Goal: Transaction & Acquisition: Purchase product/service

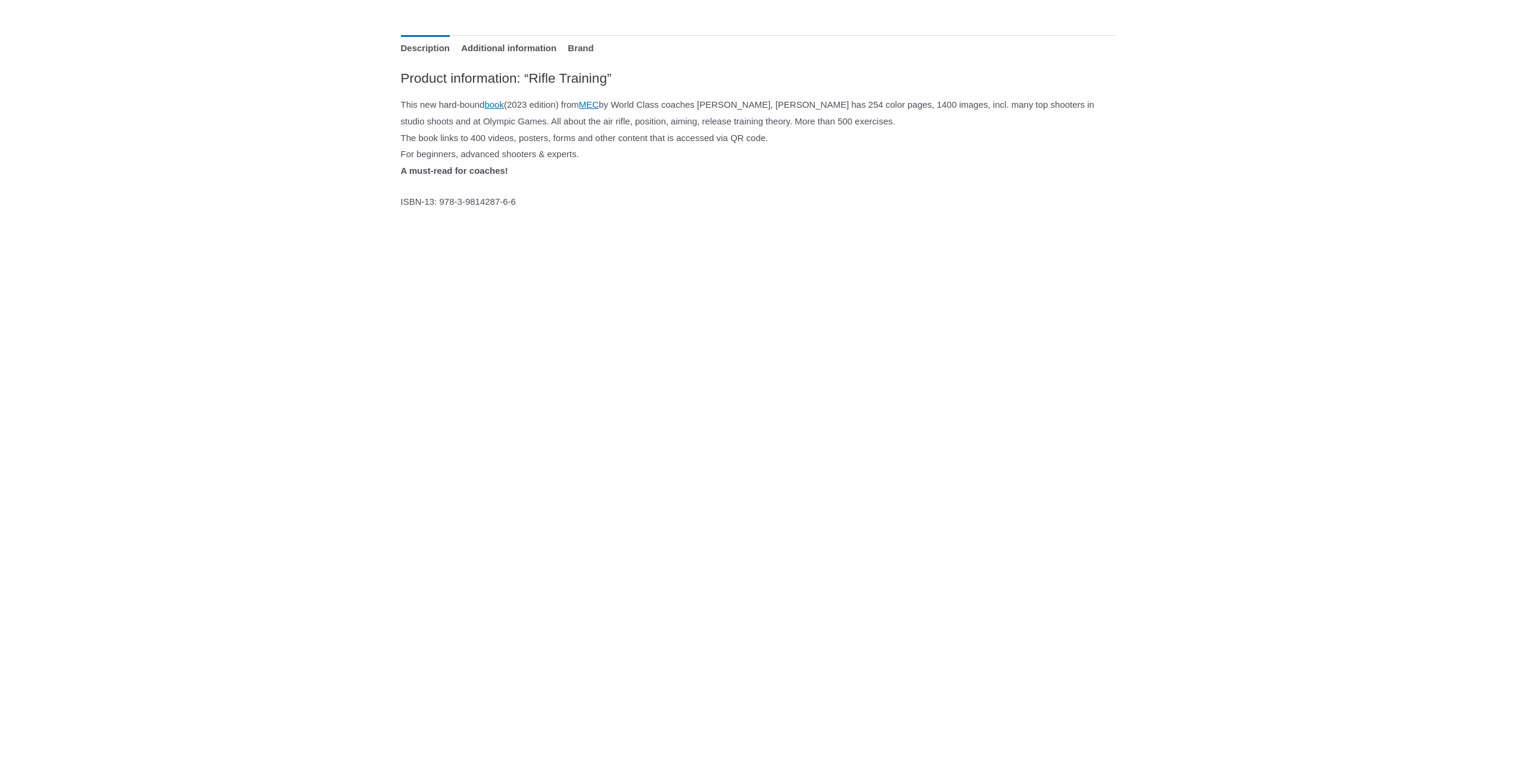
scroll to position [536, 0]
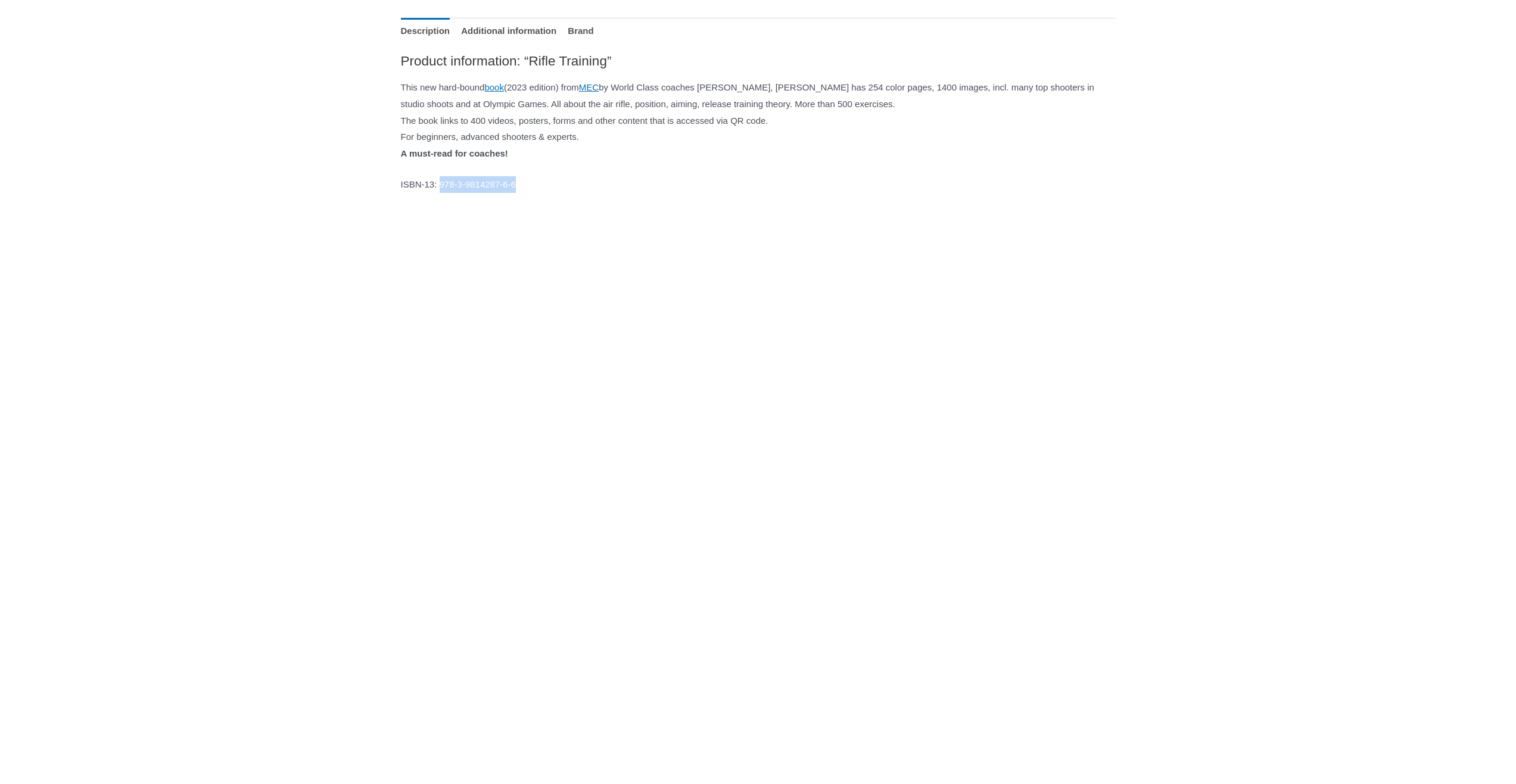
drag, startPoint x: 447, startPoint y: 185, endPoint x: 539, endPoint y: 189, distance: 92.1
click at [539, 189] on p "ISBN-13: 978-3-9814287-6-6" at bounding box center [759, 185] width 715 height 17
copy p "978-3-9814287-6-6"
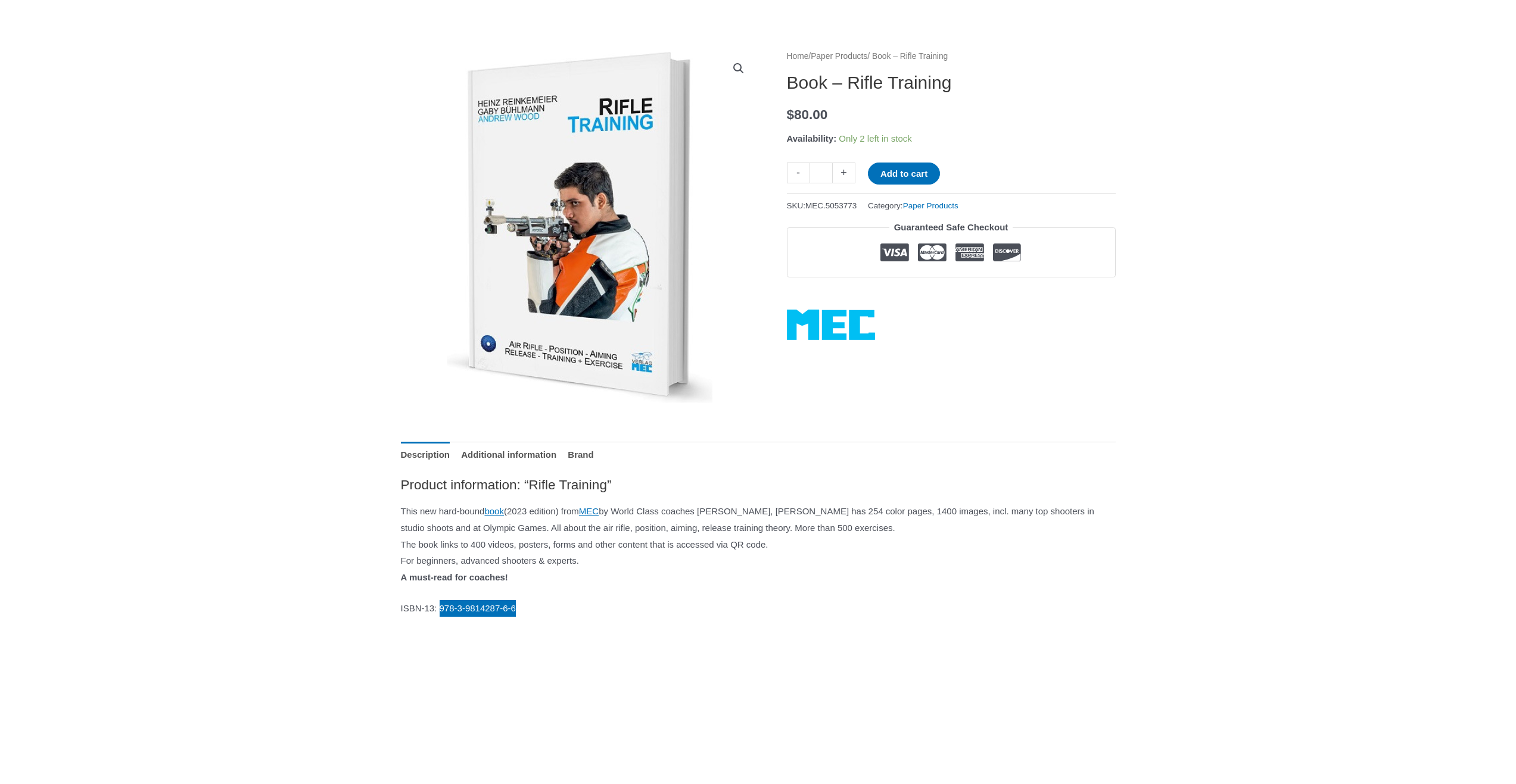
scroll to position [0, 0]
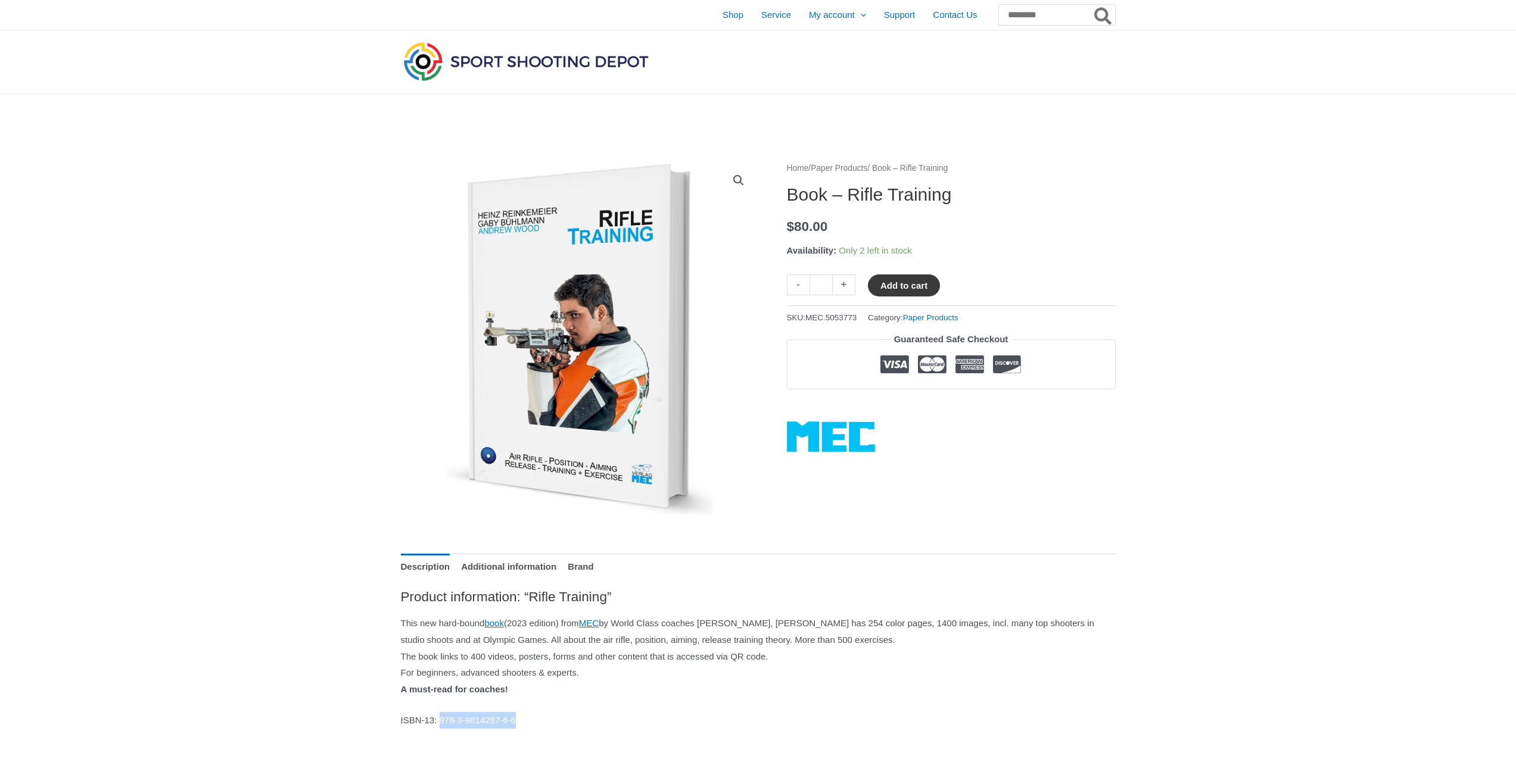
click at [917, 283] on button "Add to cart" at bounding box center [904, 286] width 72 height 22
click at [981, 284] on link "View cart" at bounding box center [975, 284] width 44 height 20
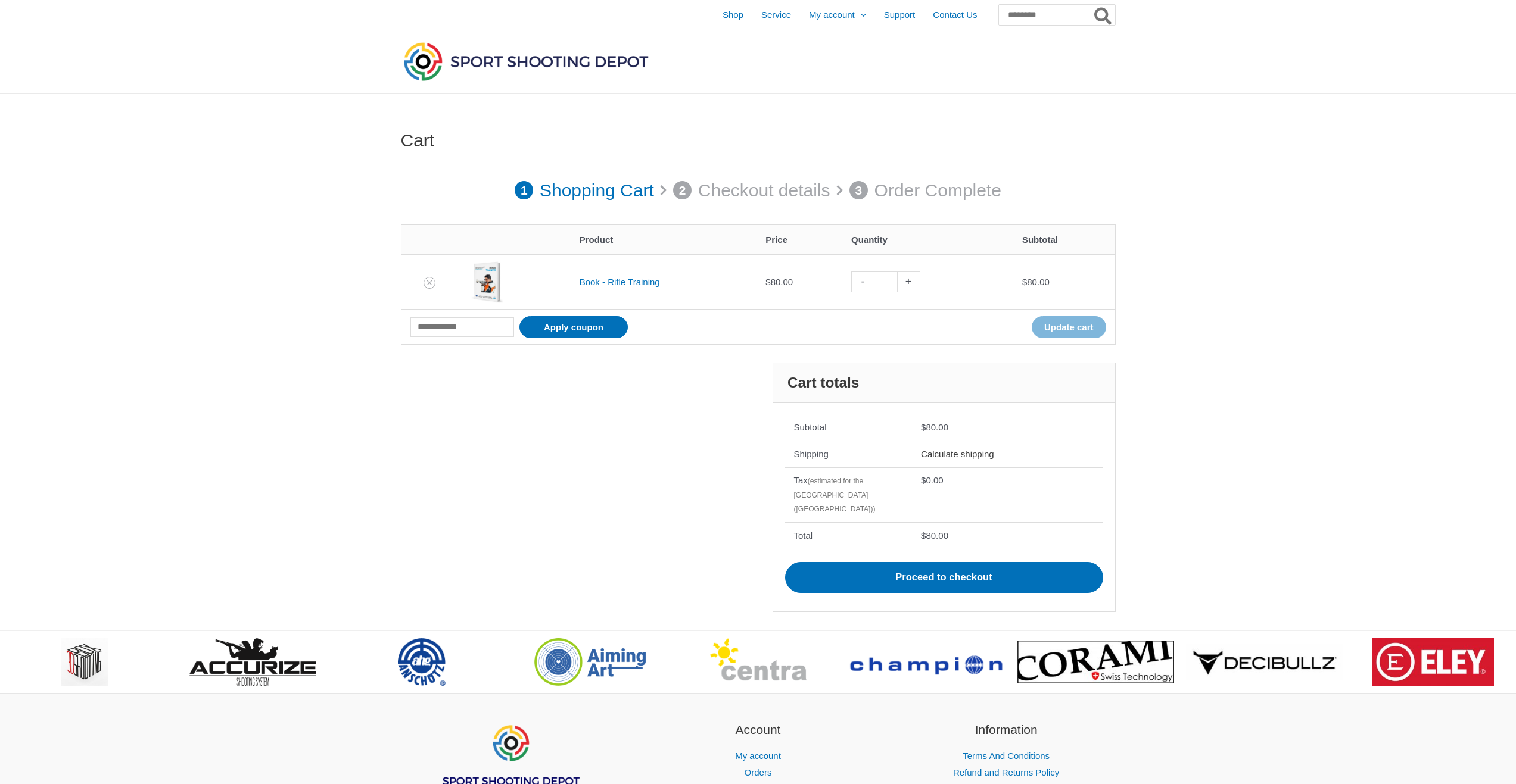
click at [966, 452] on link "Calculate shipping" at bounding box center [958, 454] width 73 height 10
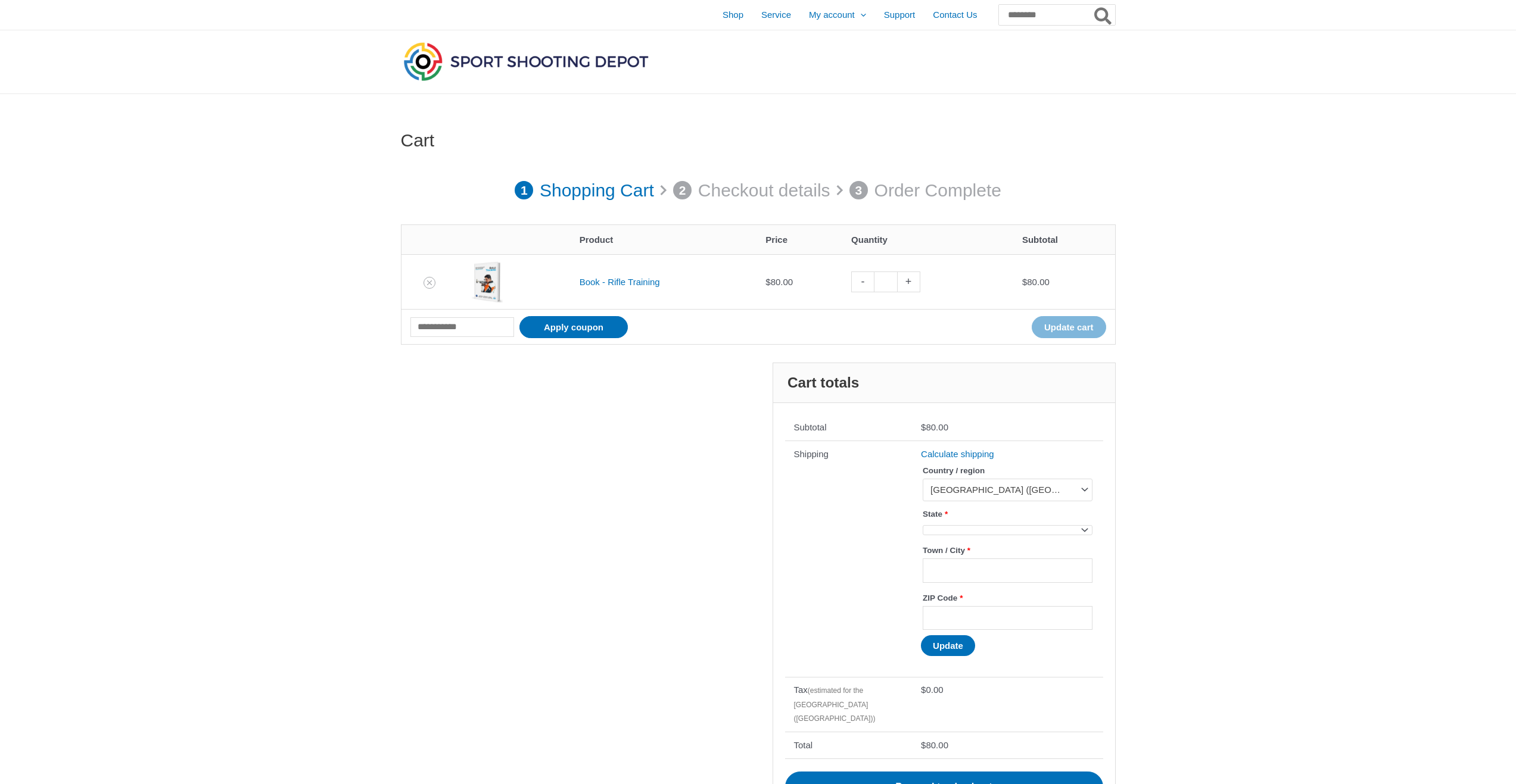
click at [995, 532] on span at bounding box center [1007, 530] width 169 height 10
select select "**"
click at [976, 577] on input "Town / City *" at bounding box center [1007, 577] width 169 height 24
type input "********"
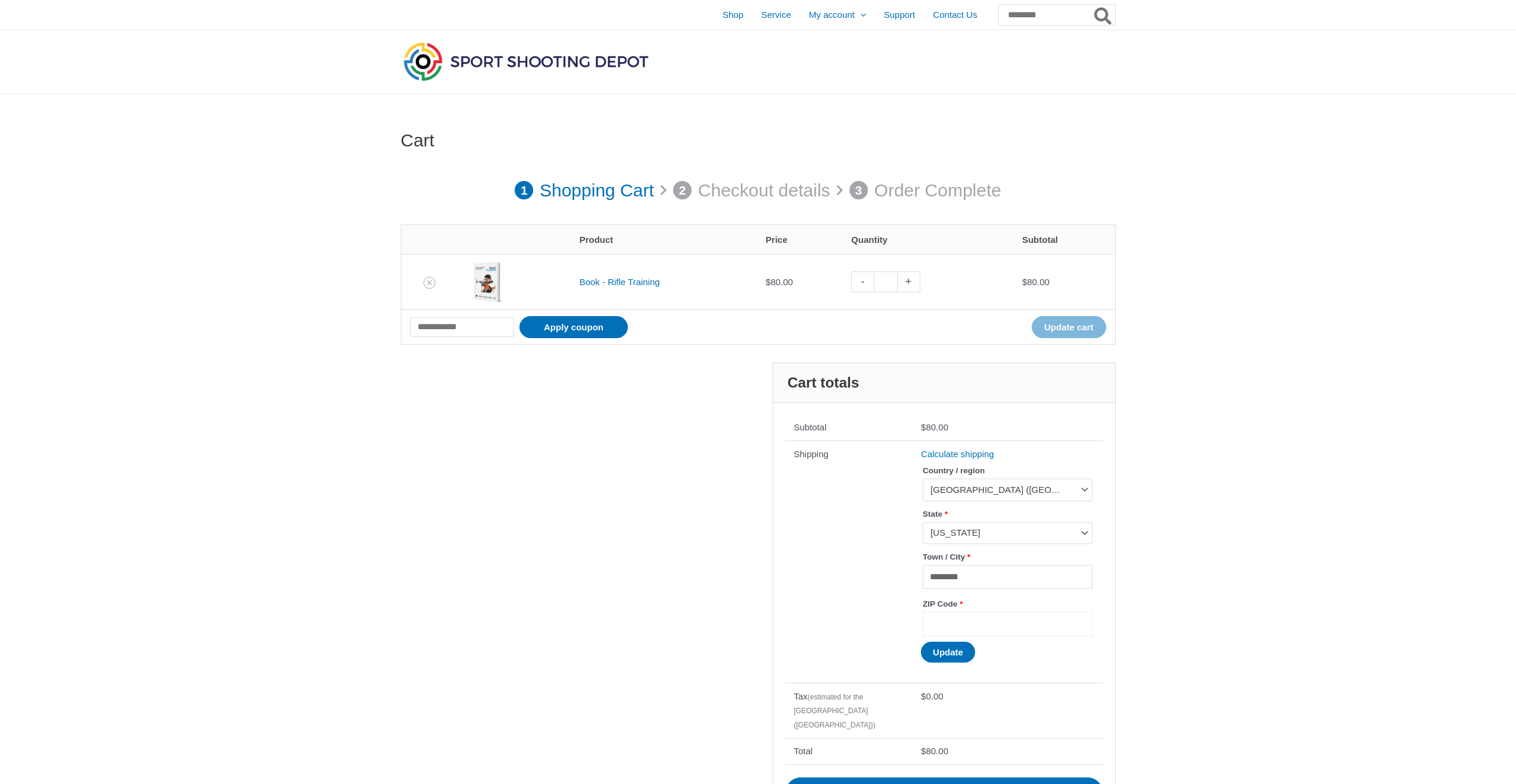
type input "**********"
click at [963, 655] on button "Update" at bounding box center [948, 652] width 54 height 21
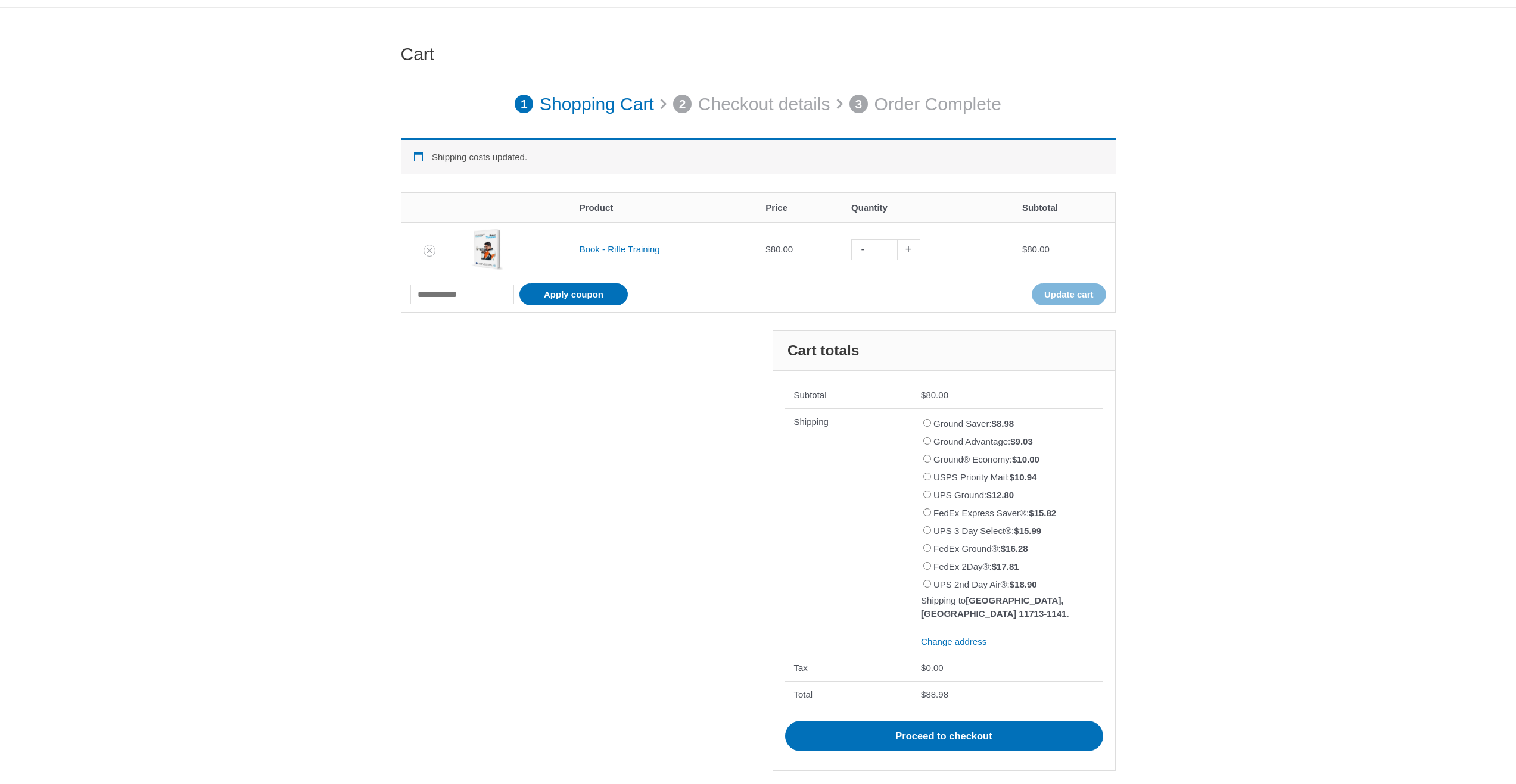
scroll to position [178, 0]
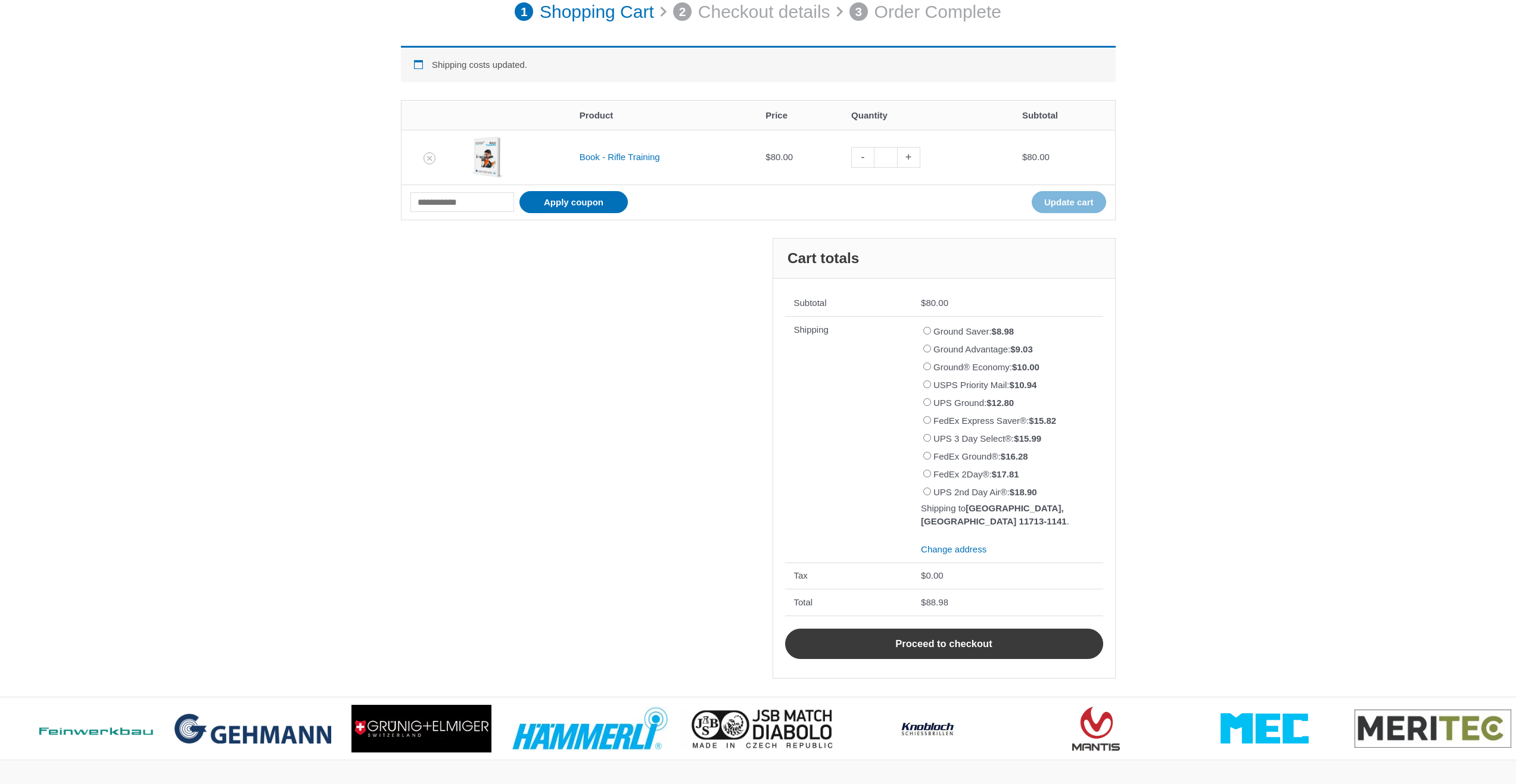
click at [982, 643] on link "Proceed to checkout" at bounding box center [944, 644] width 318 height 31
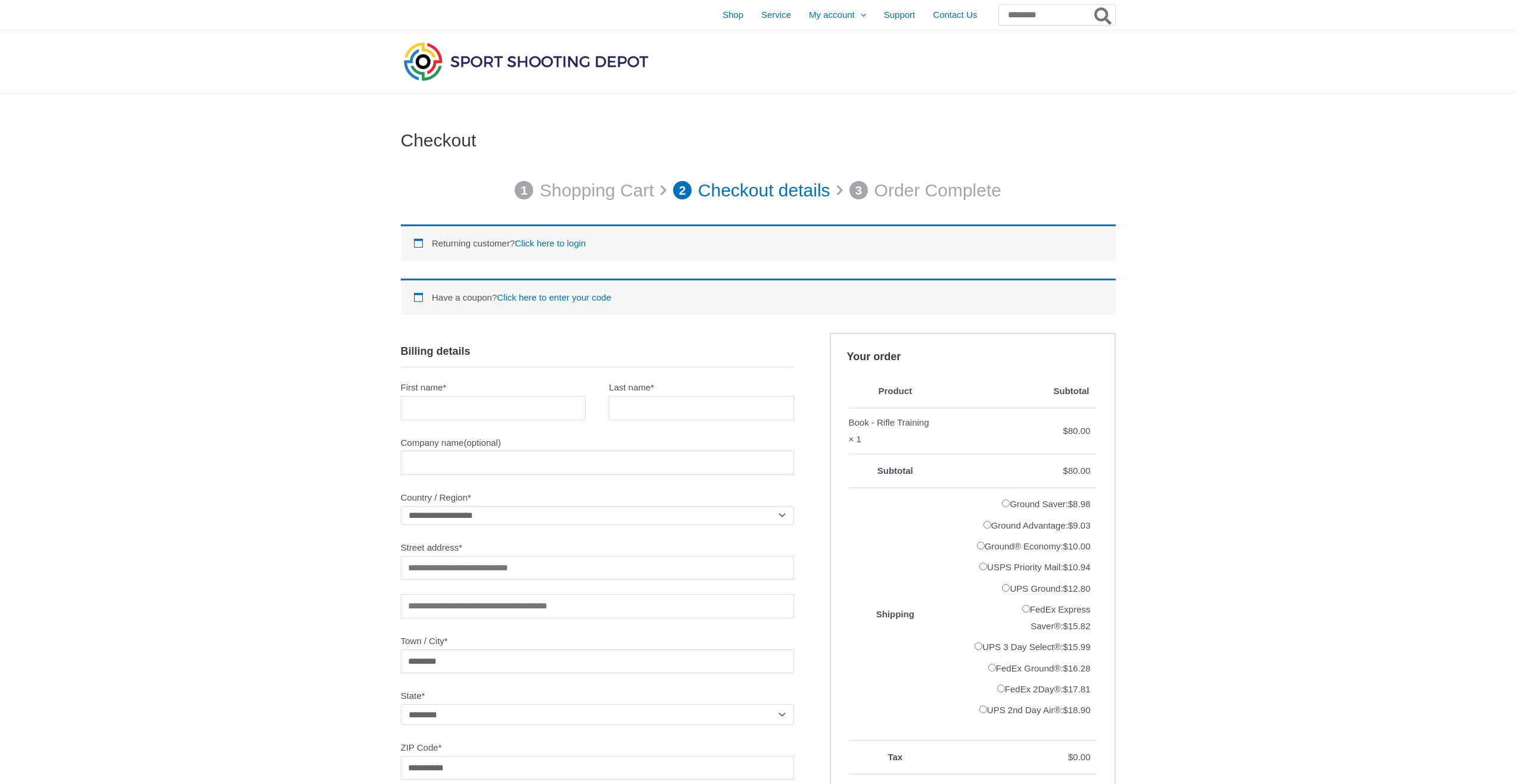
select select "**"
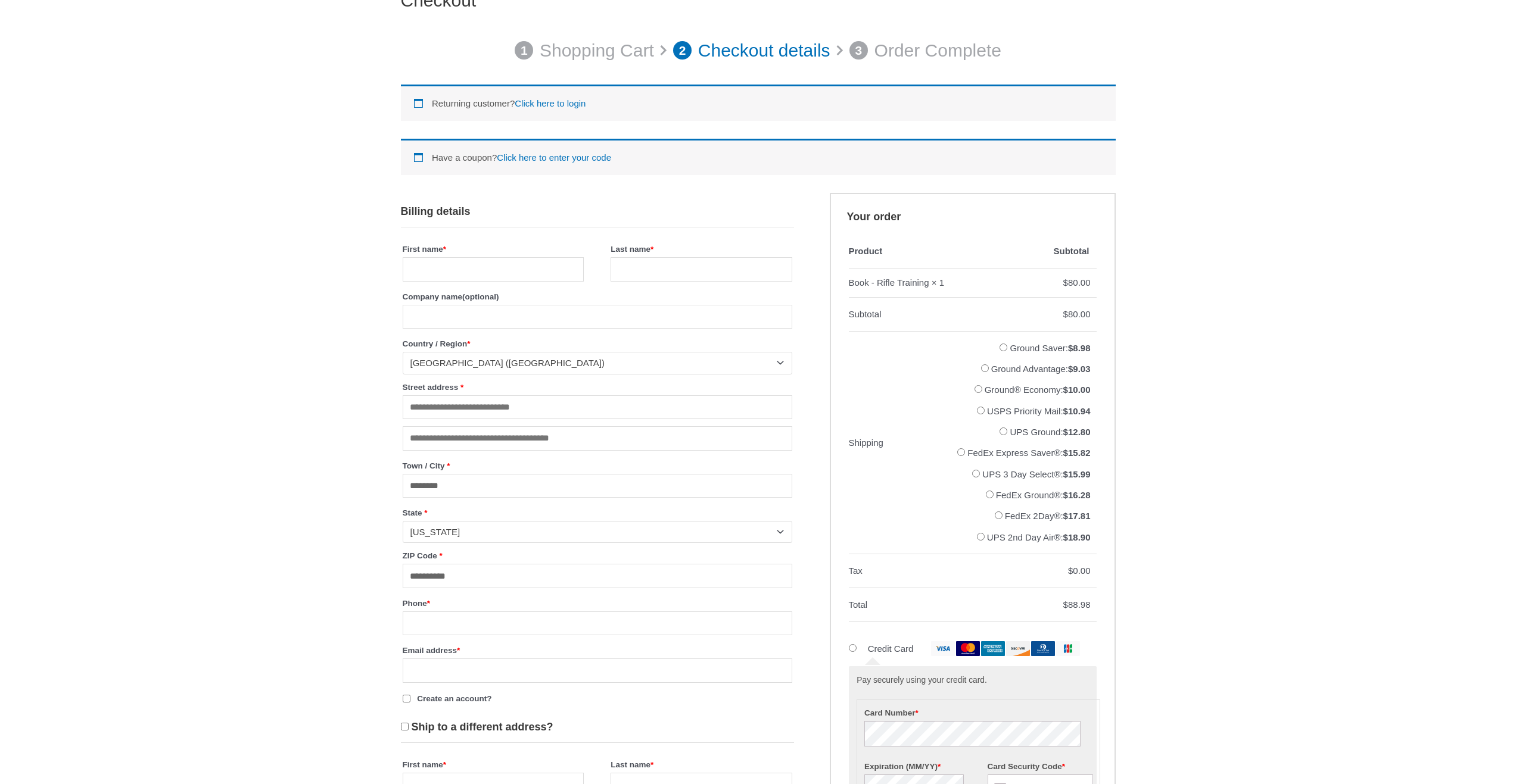
scroll to position [178, 0]
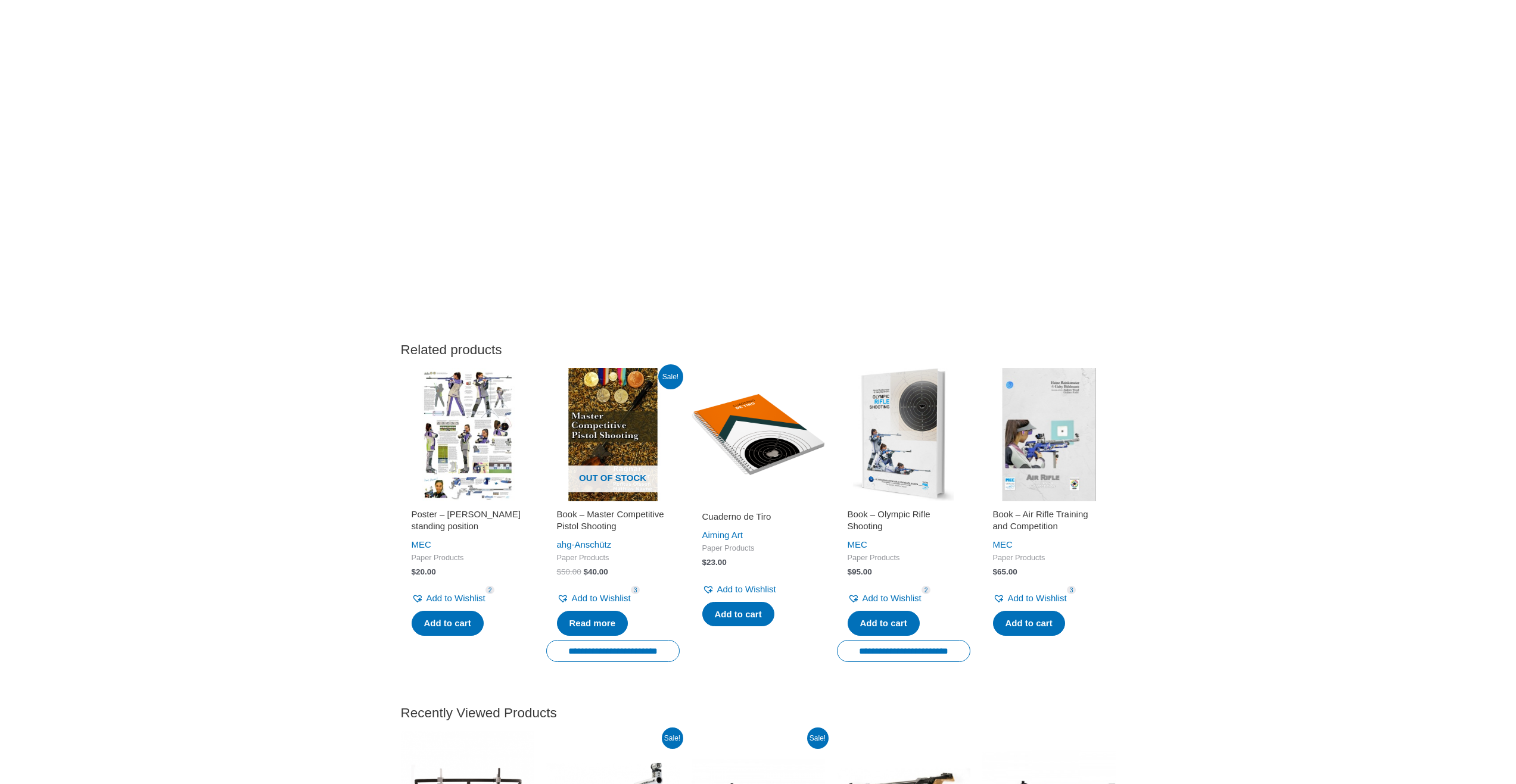
scroll to position [1727, 0]
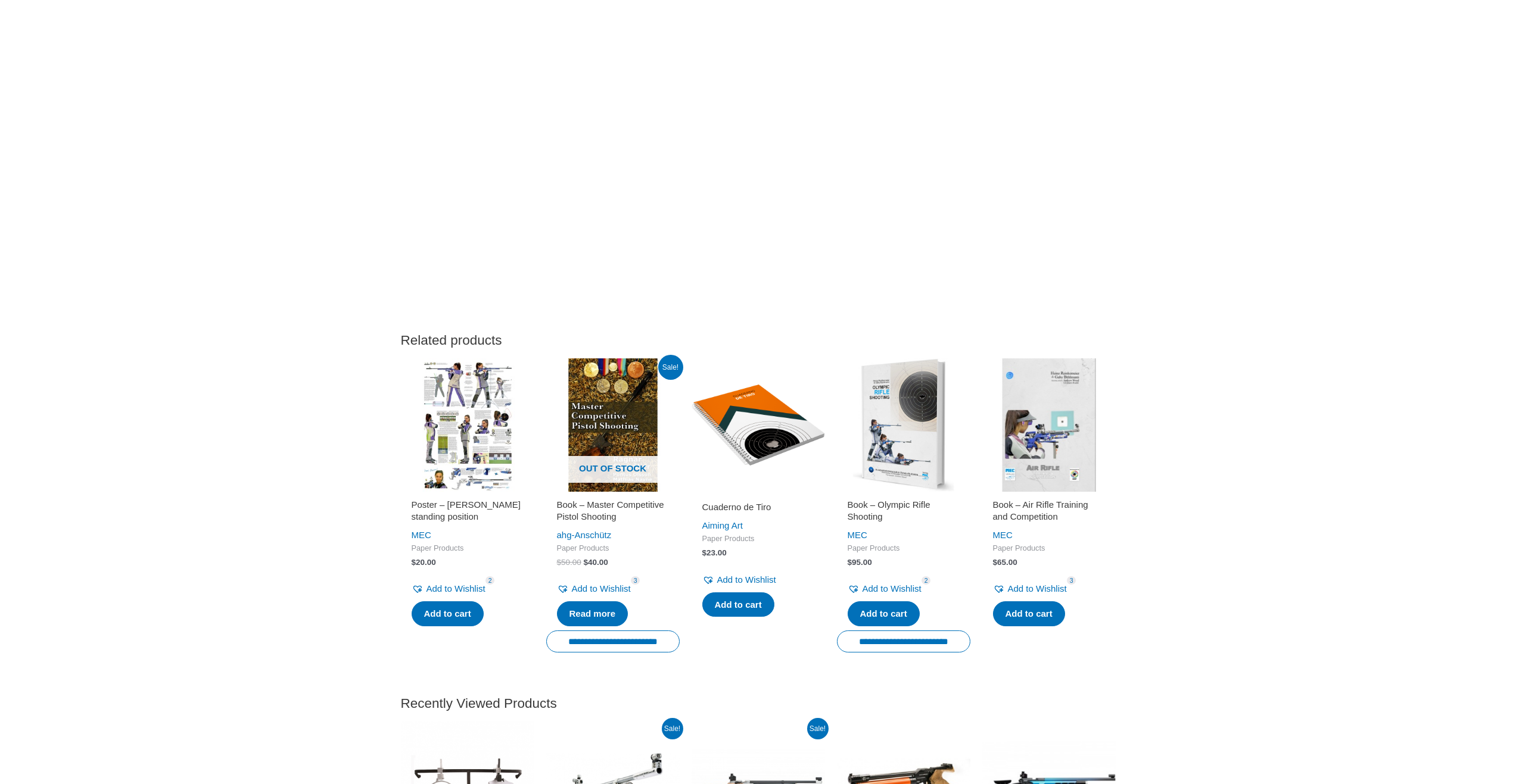
click at [921, 449] on img at bounding box center [903, 424] width 133 height 133
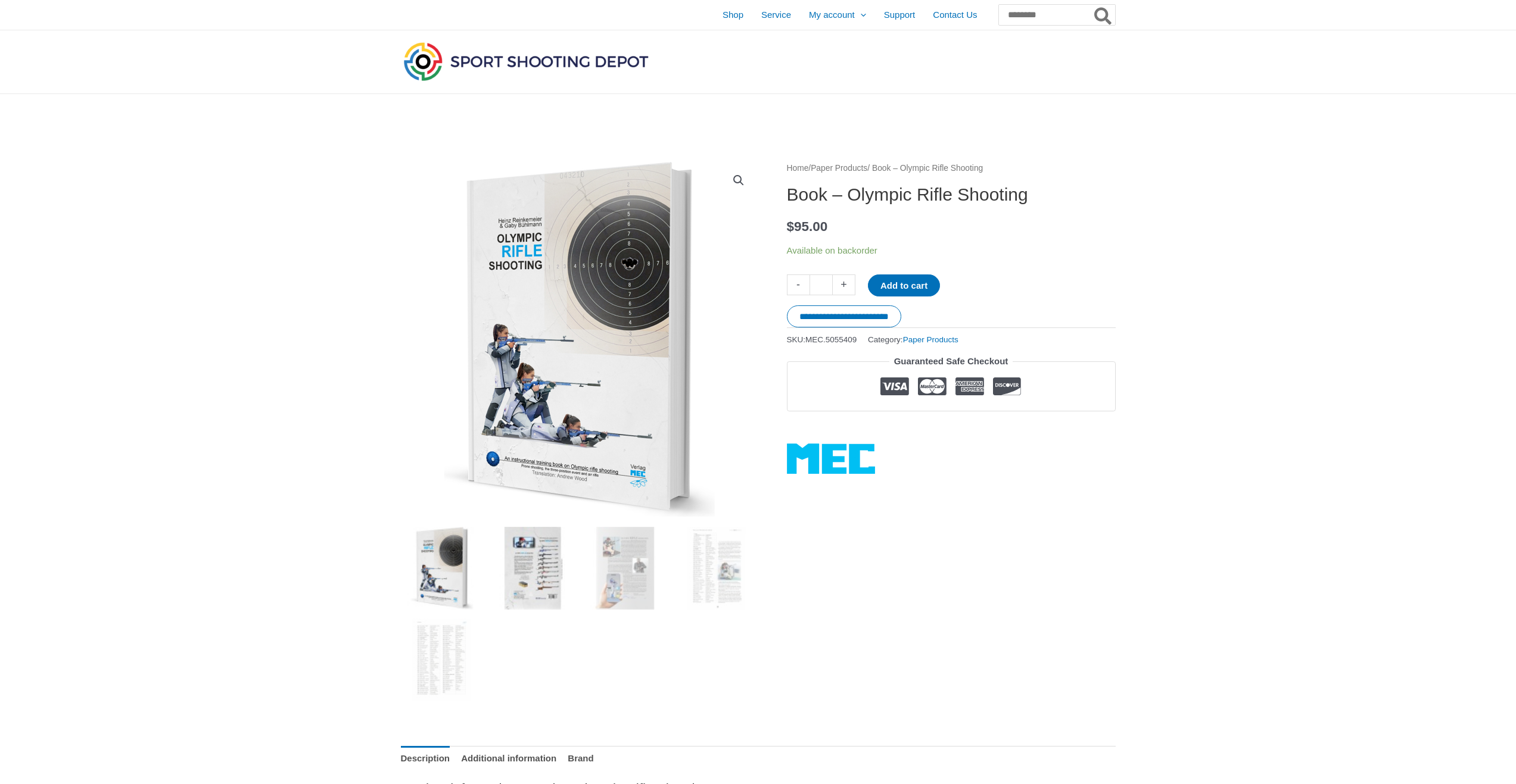
click at [543, 554] on img at bounding box center [533, 568] width 83 height 83
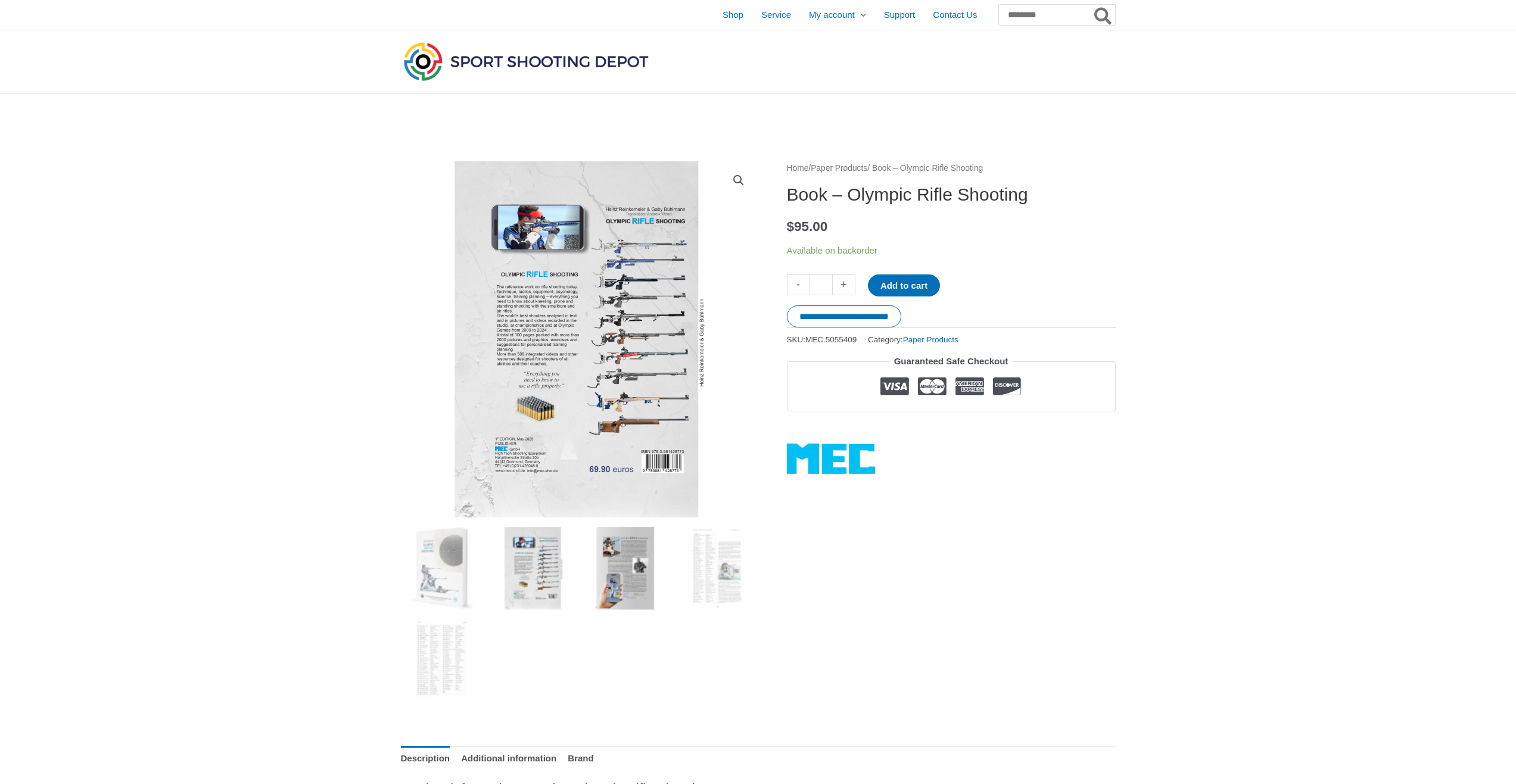
click at [613, 566] on img at bounding box center [625, 568] width 83 height 83
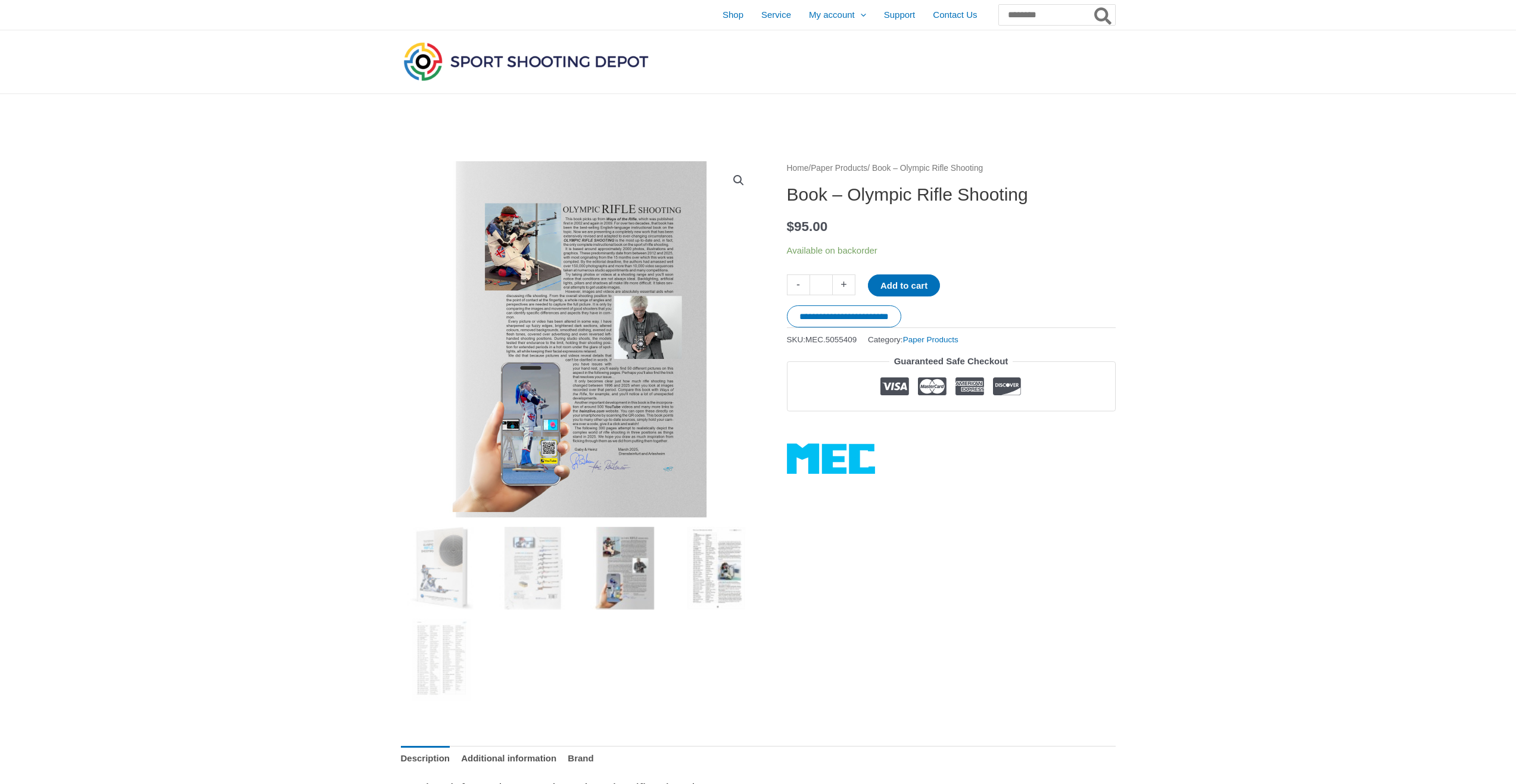
click at [698, 574] on img at bounding box center [717, 568] width 83 height 83
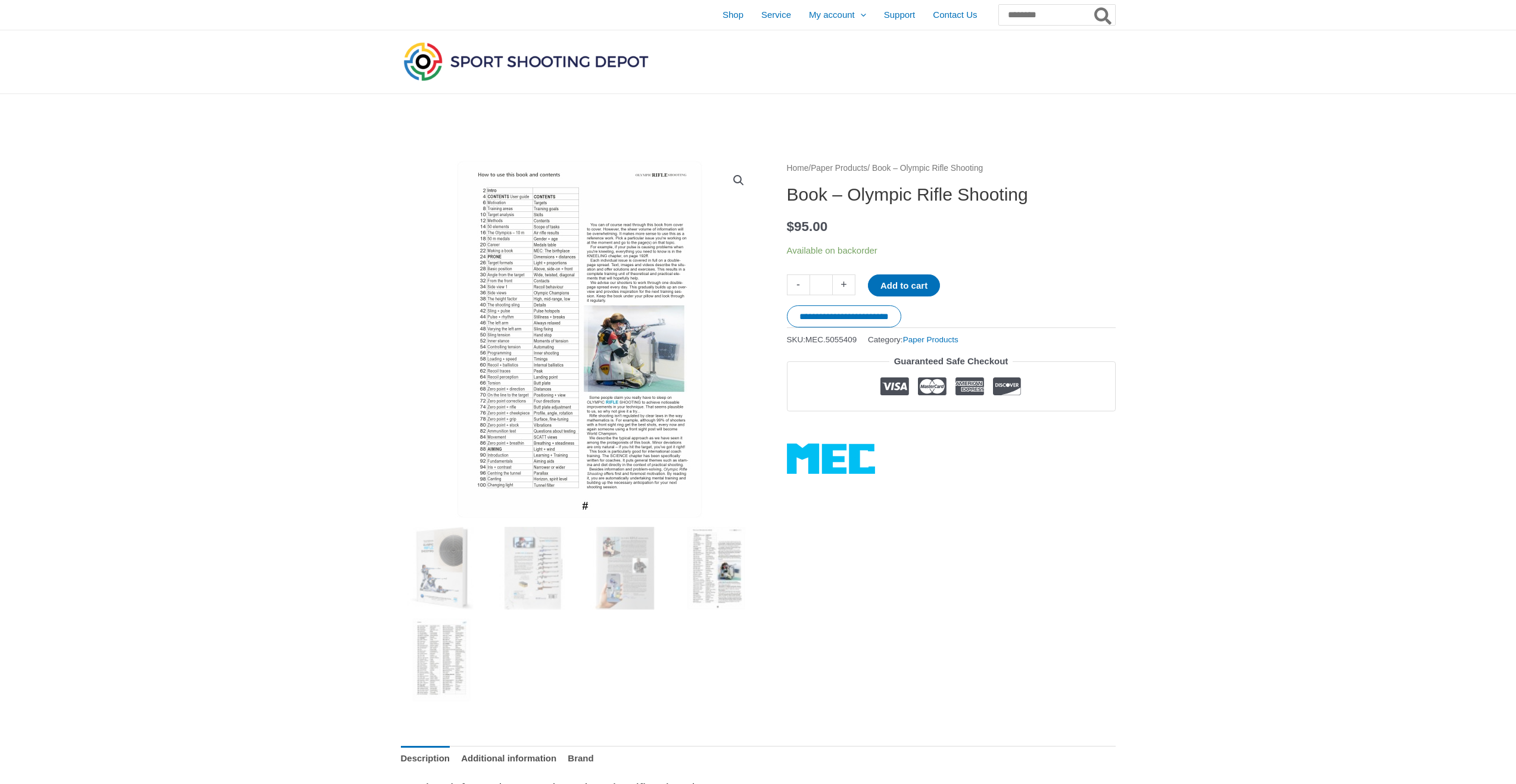
click at [454, 660] on img at bounding box center [443, 660] width 83 height 83
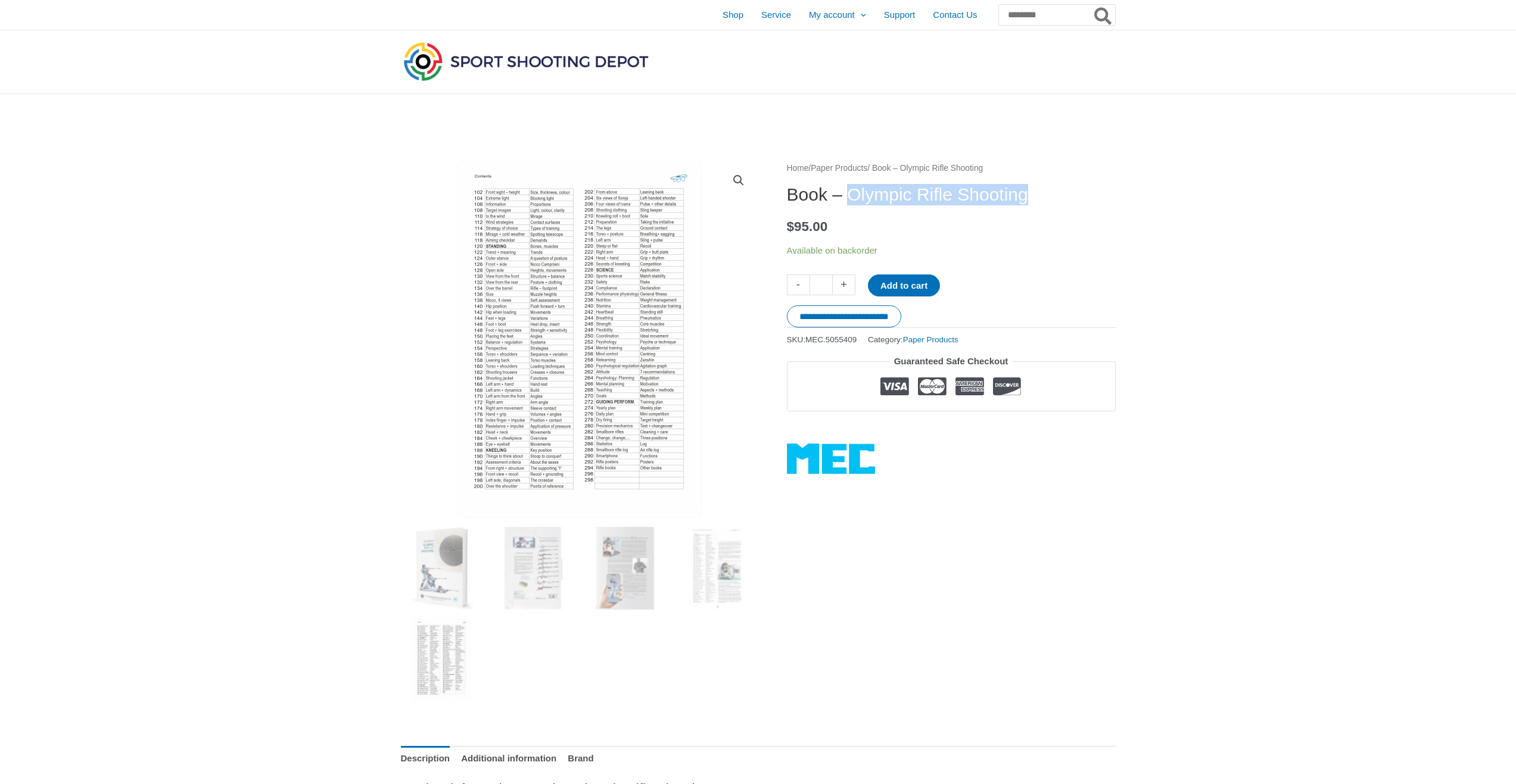
drag, startPoint x: 857, startPoint y: 194, endPoint x: 1026, endPoint y: 198, distance: 169.0
click at [1062, 200] on h1 "Book – Olympic Rifle Shooting" at bounding box center [951, 194] width 329 height 21
copy h1 "Olympic Rifle Shooting"
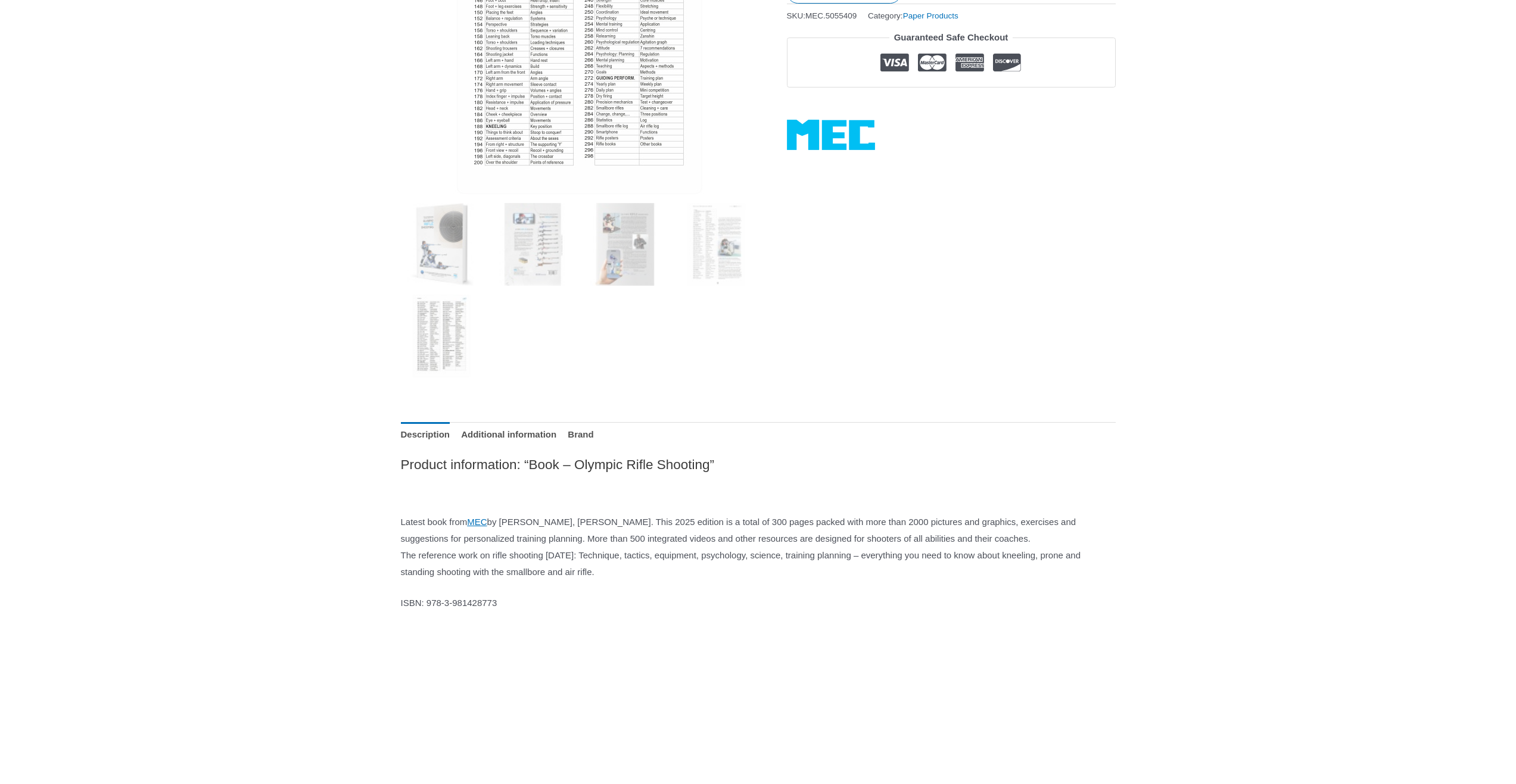
scroll to position [357, 0]
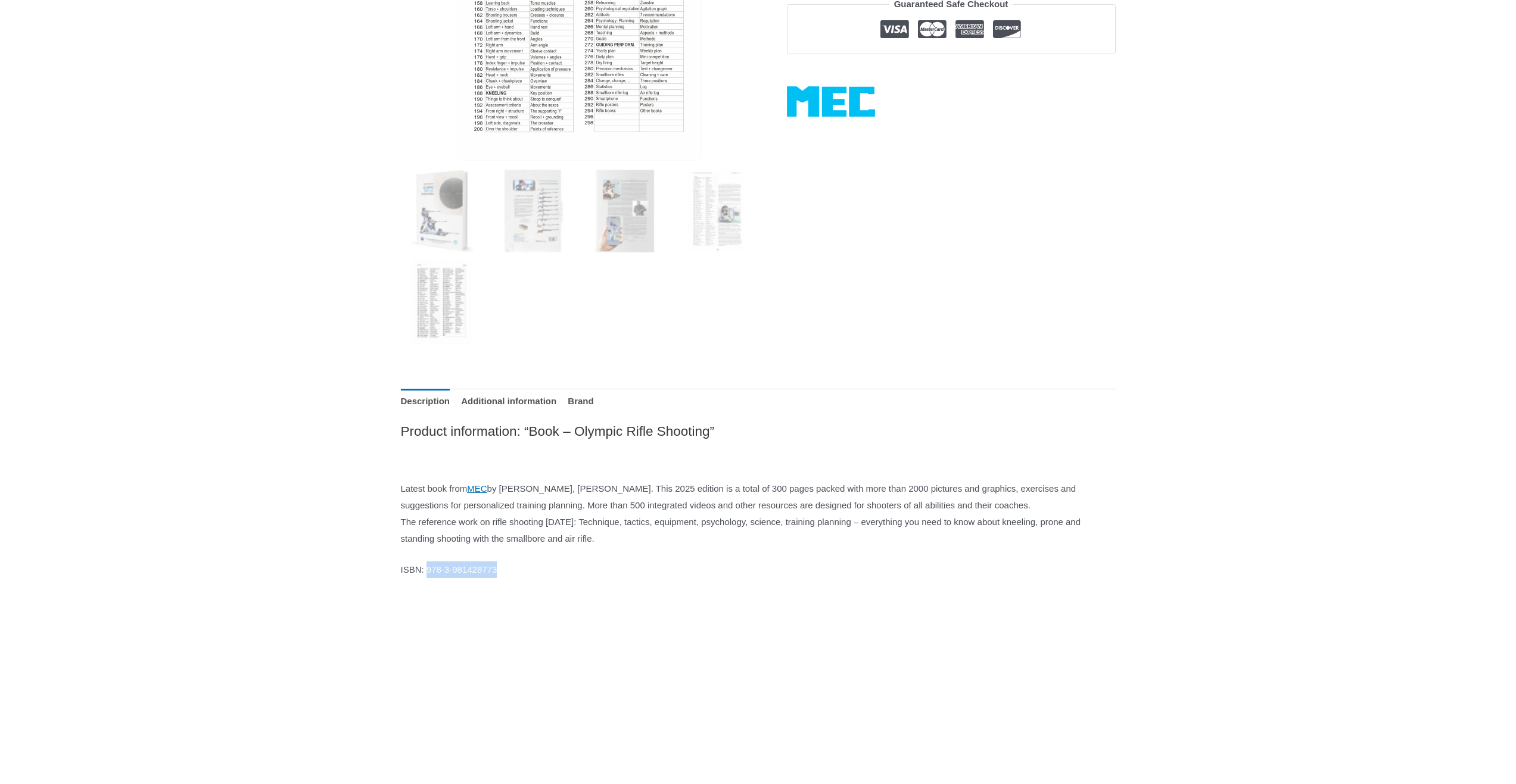
drag, startPoint x: 431, startPoint y: 586, endPoint x: 512, endPoint y: 587, distance: 81.0
click at [512, 578] on p "ISBN: 978-3-981428773" at bounding box center [759, 570] width 715 height 17
copy p "[PHONE_NUMBER]"
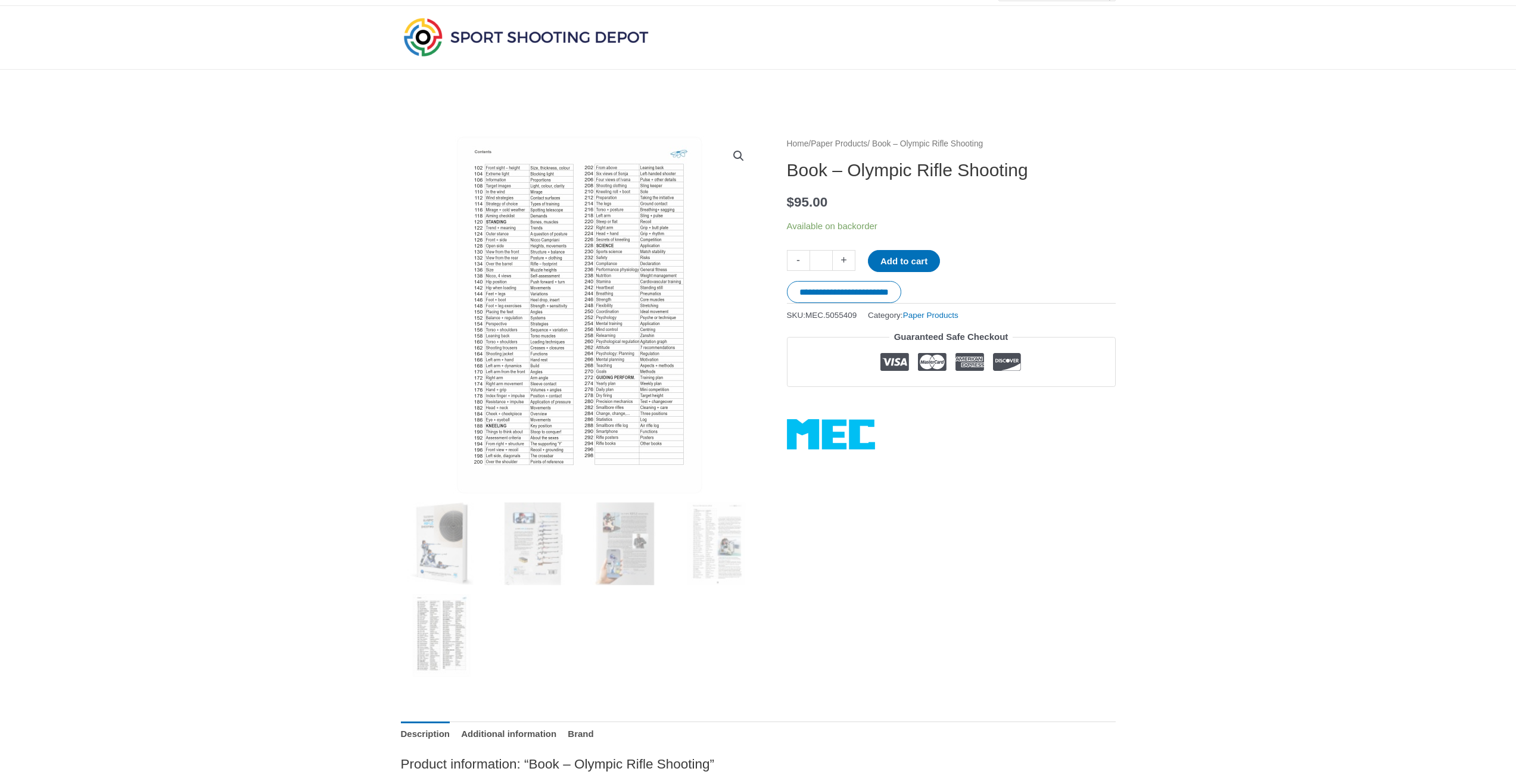
scroll to position [0, 0]
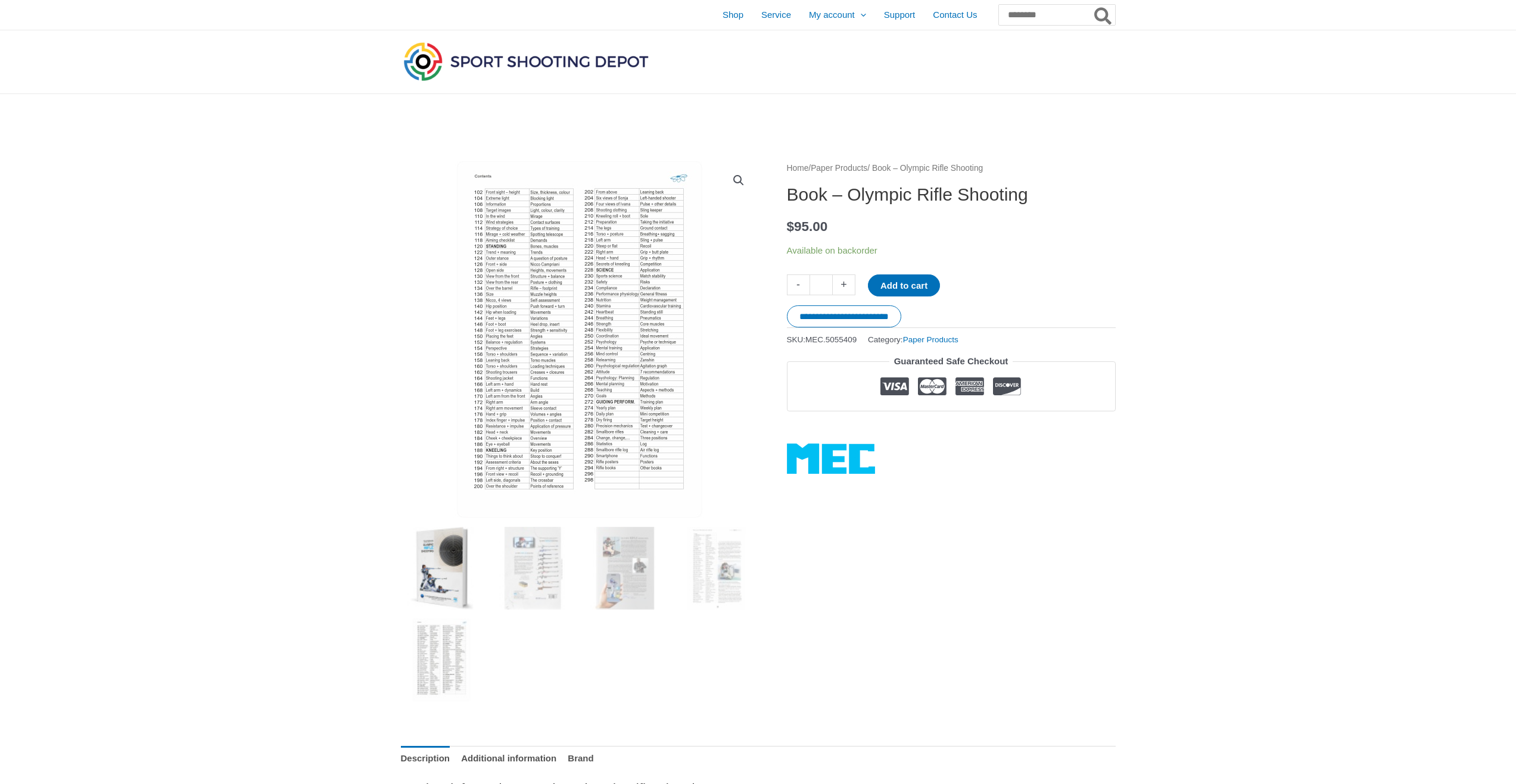
click at [453, 552] on img at bounding box center [443, 568] width 83 height 83
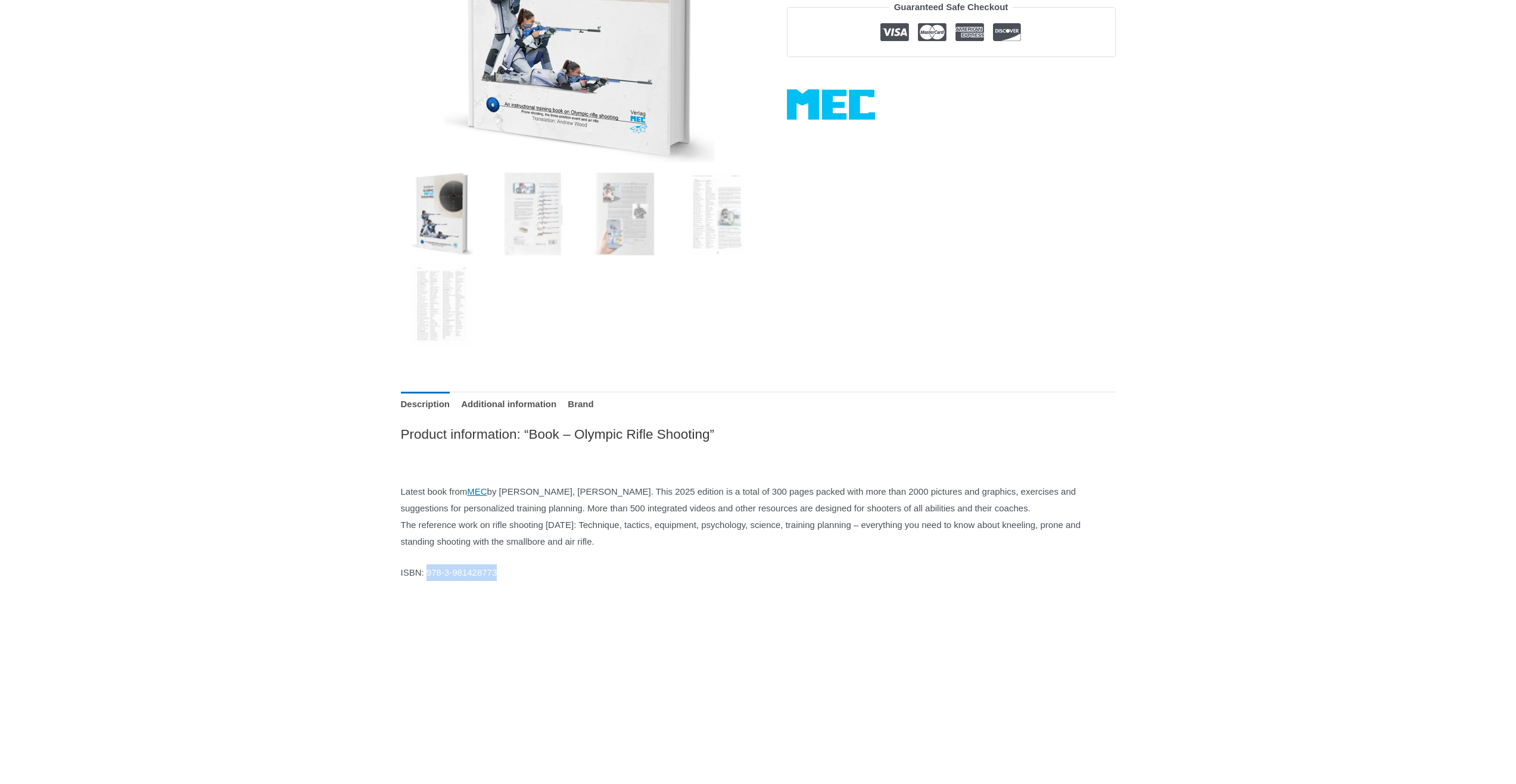
scroll to position [357, 0]
copy p "[PHONE_NUMBER]"
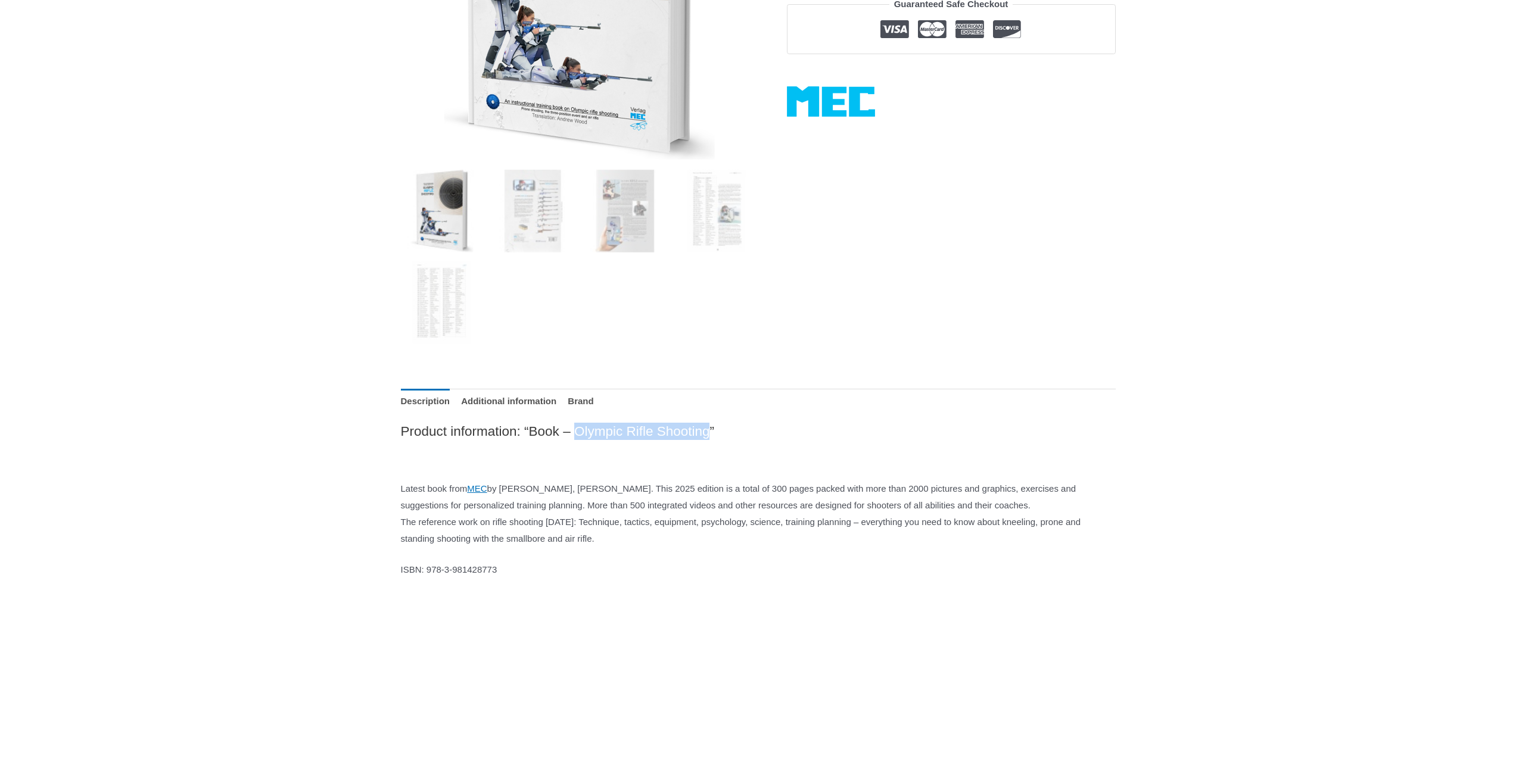
drag, startPoint x: 602, startPoint y: 433, endPoint x: 751, endPoint y: 436, distance: 149.0
click at [751, 436] on h2 "Product information: “Book – Olympic Rifle Shooting”" at bounding box center [759, 431] width 715 height 17
copy h2 "Olympic Rifle Shooting"
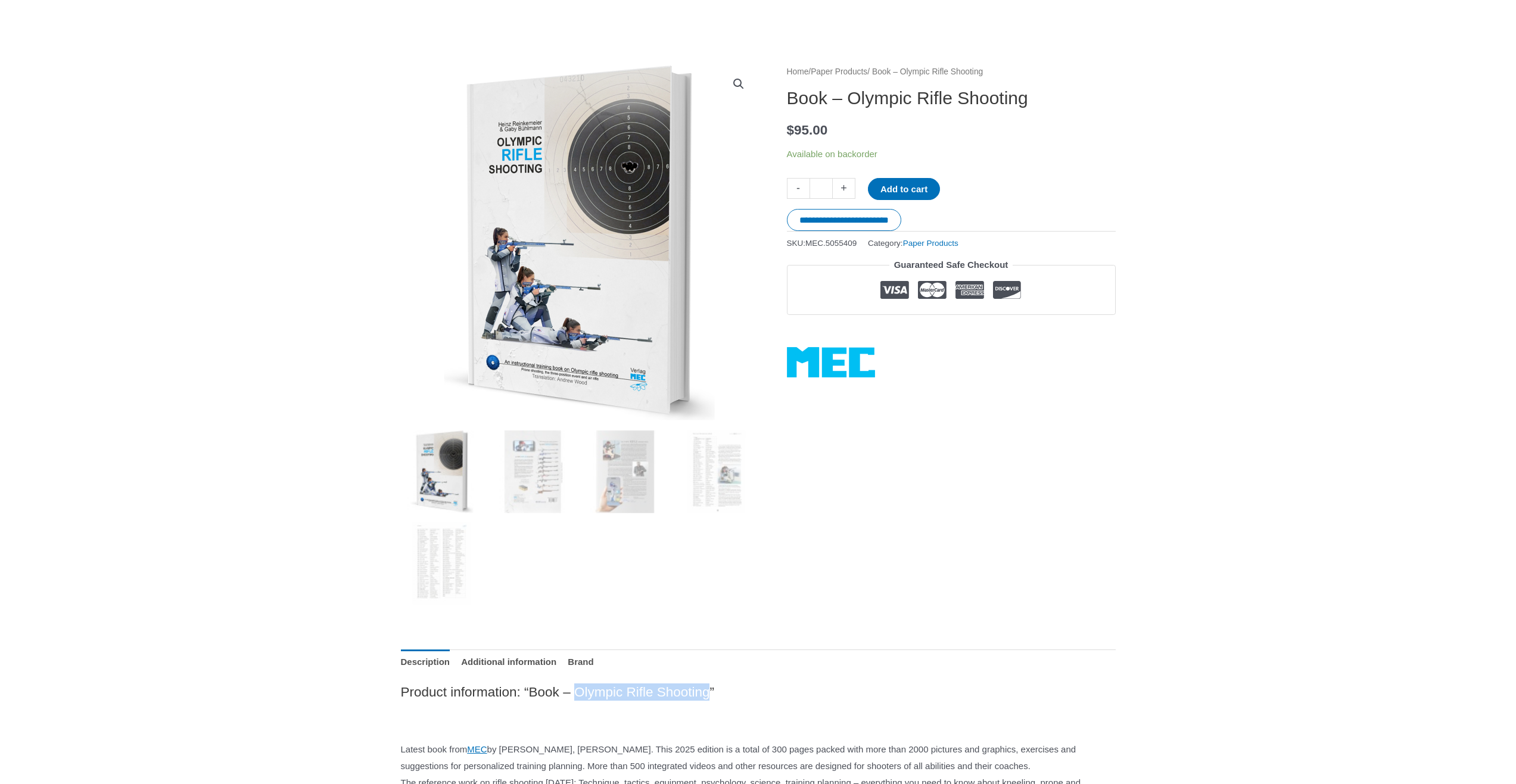
scroll to position [0, 0]
